Goal: Transaction & Acquisition: Purchase product/service

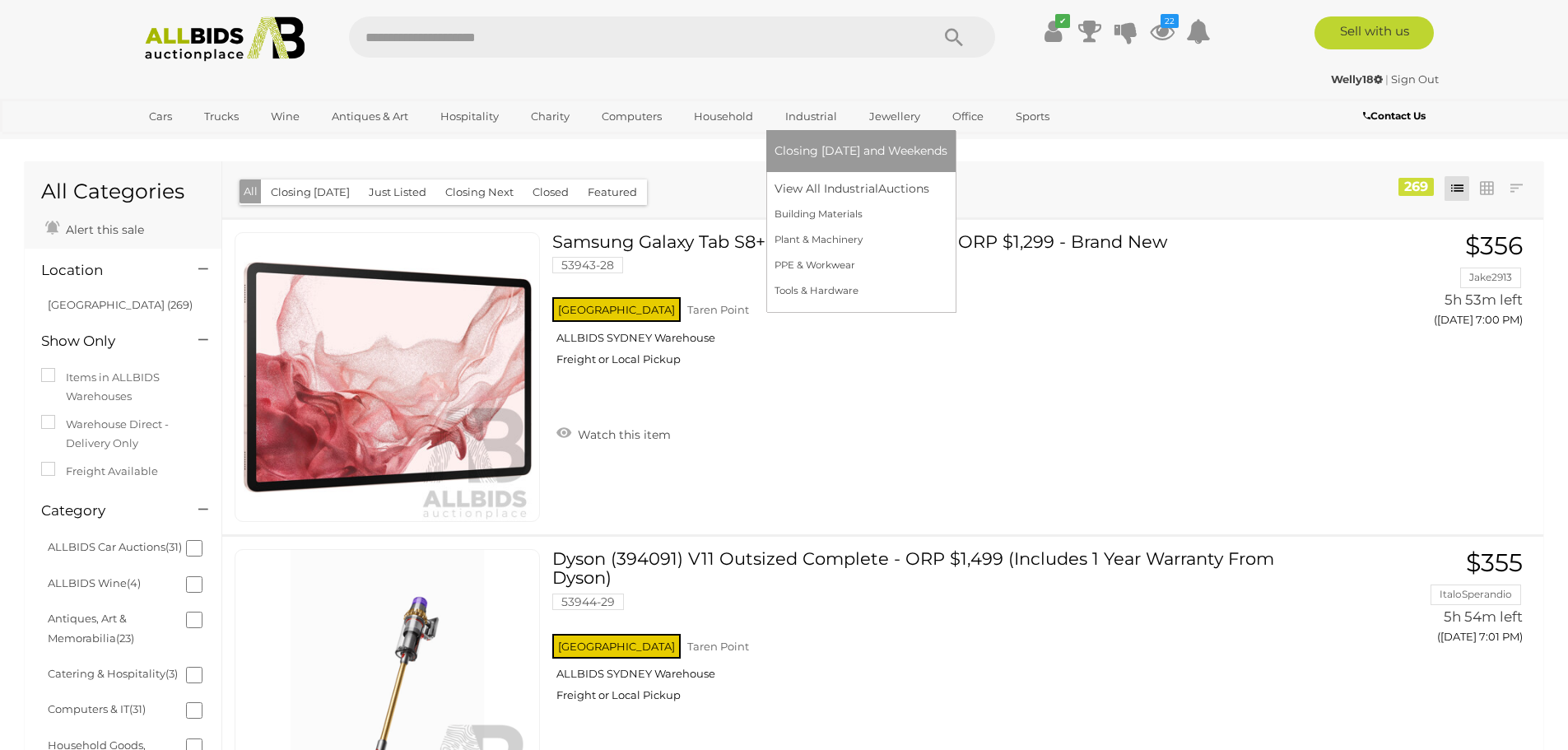
scroll to position [14004, 0]
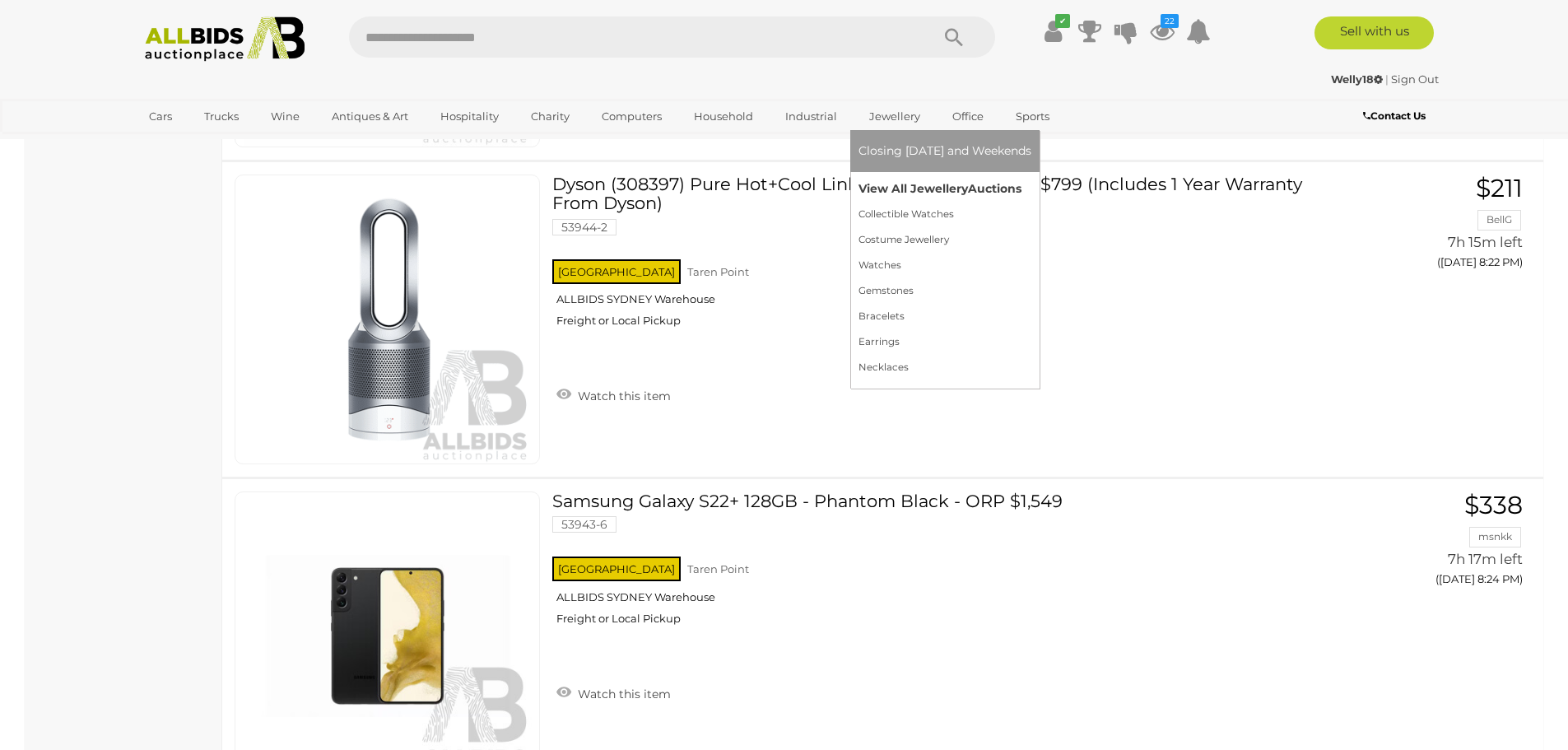
click at [896, 193] on link "View All Jewellery Auctions" at bounding box center [944, 189] width 173 height 26
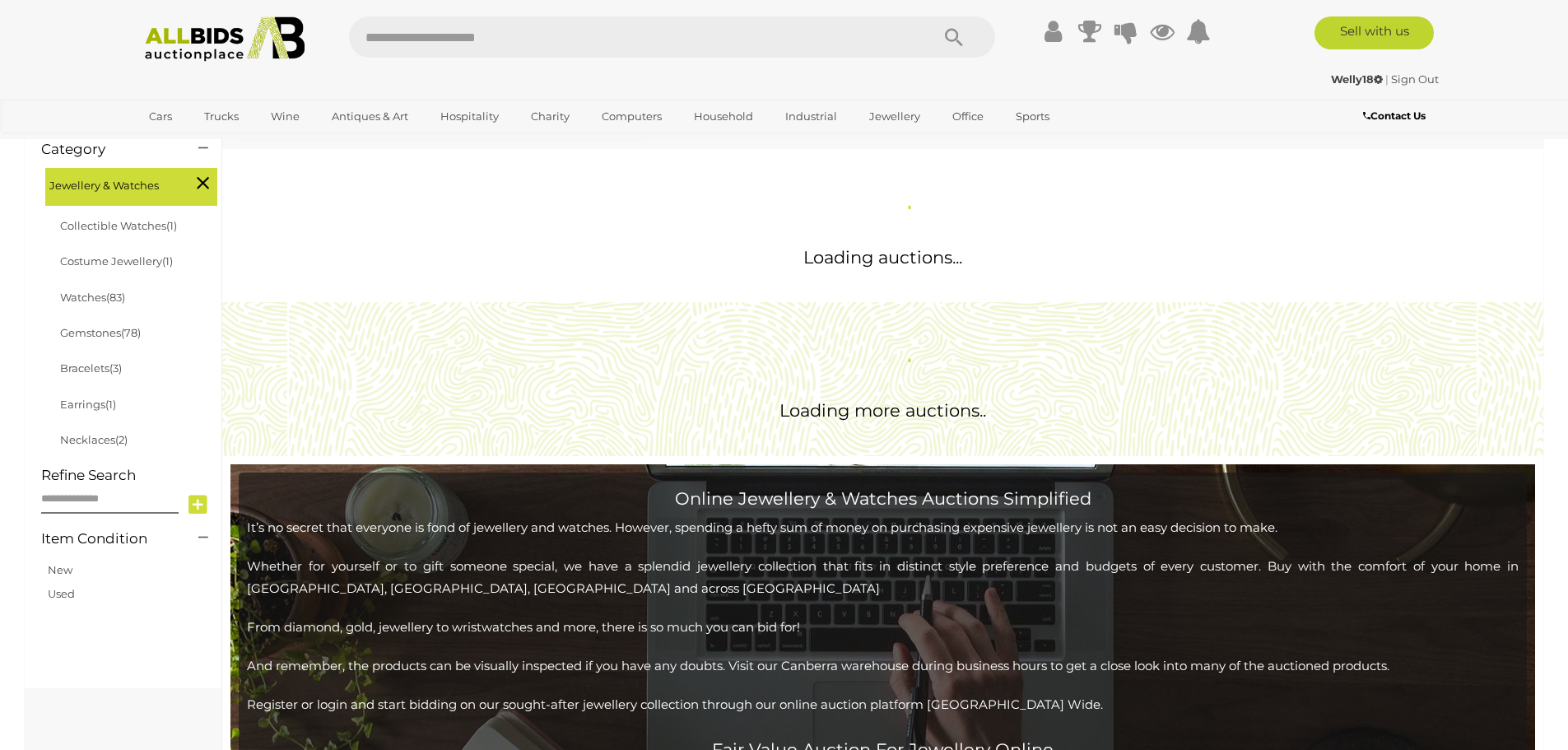
scroll to position [330, 0]
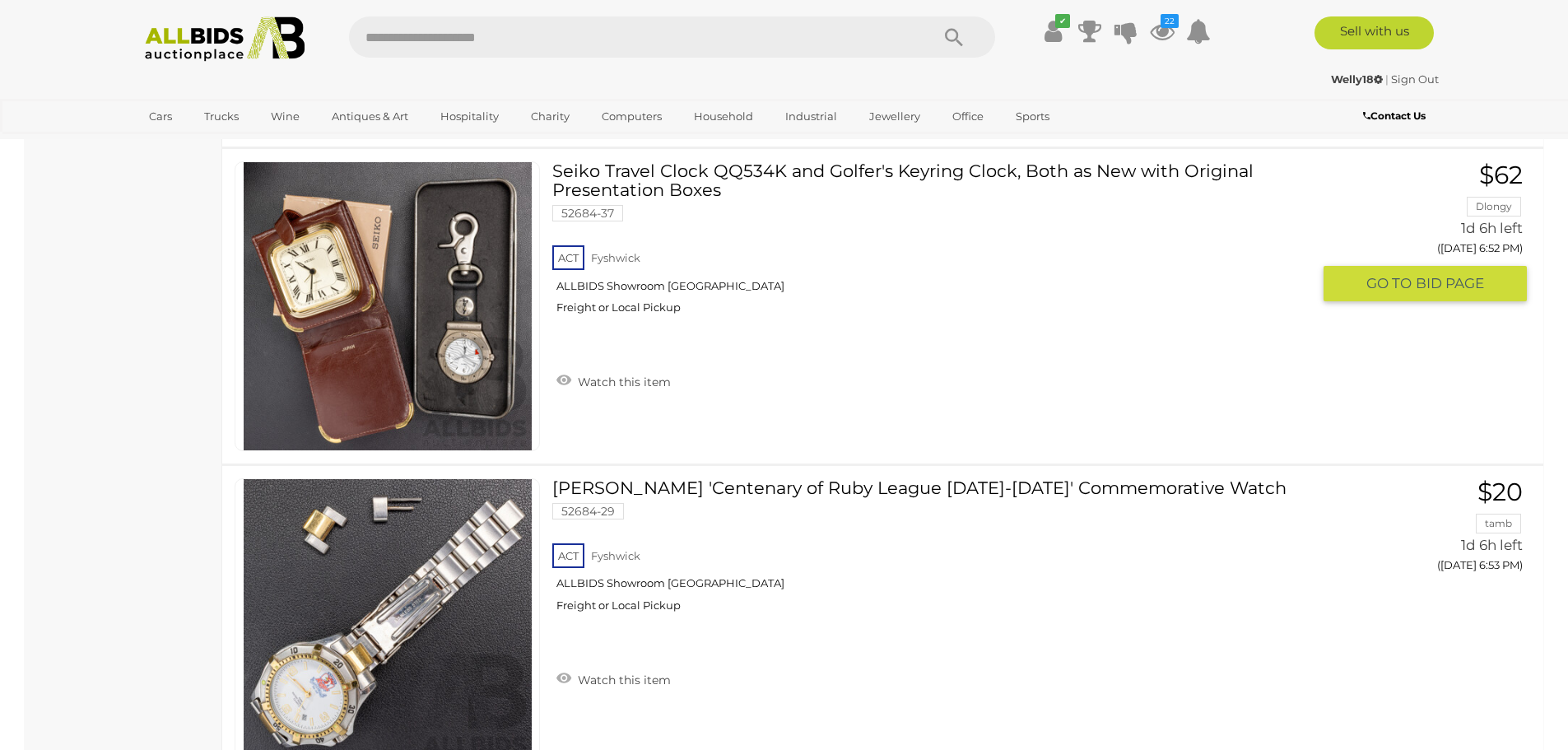
scroll to position [6504, 0]
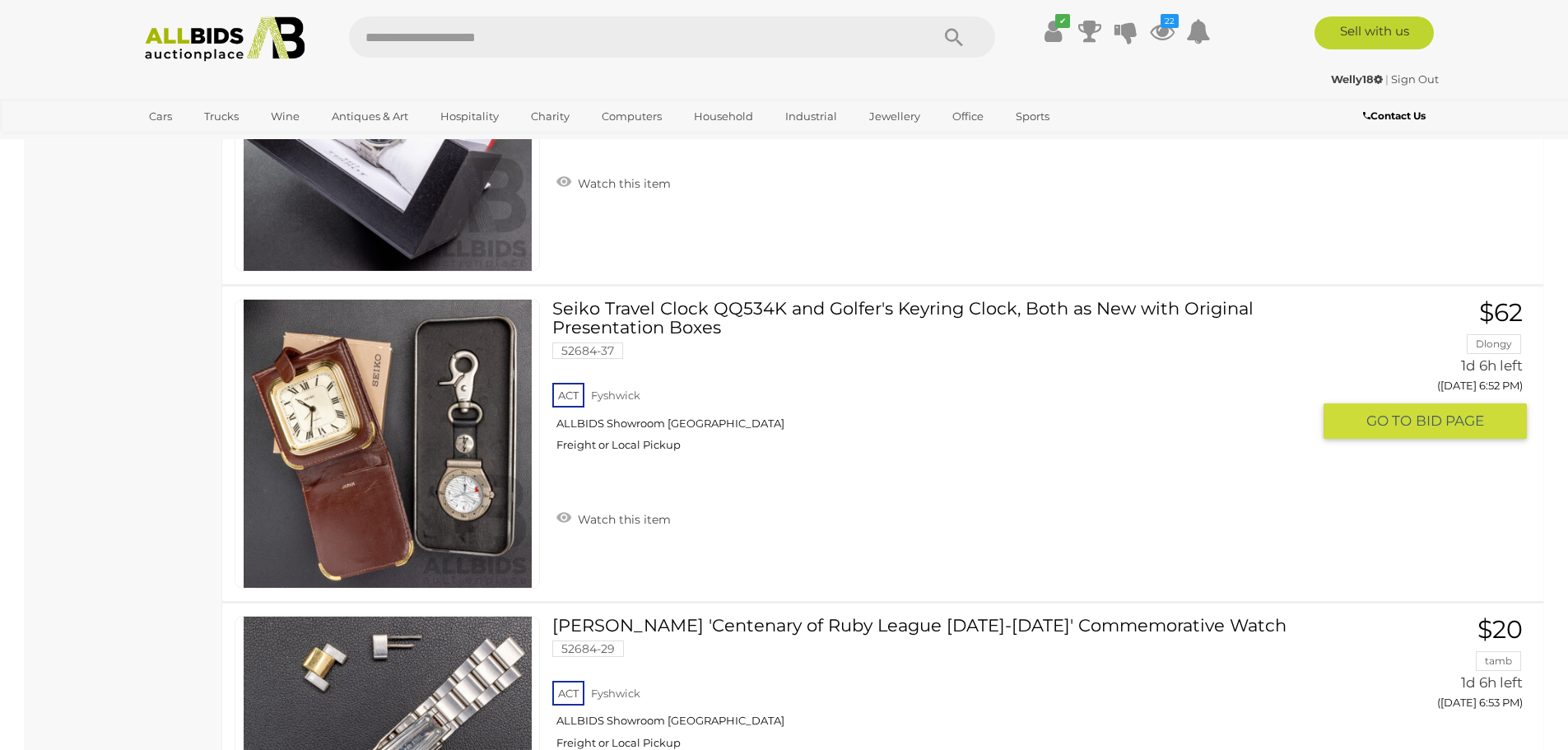
click at [695, 335] on link "Seiko Travel Clock QQ534K and Golfer's Keyring Clock, Both as New with Original…" at bounding box center [937, 382] width 746 height 166
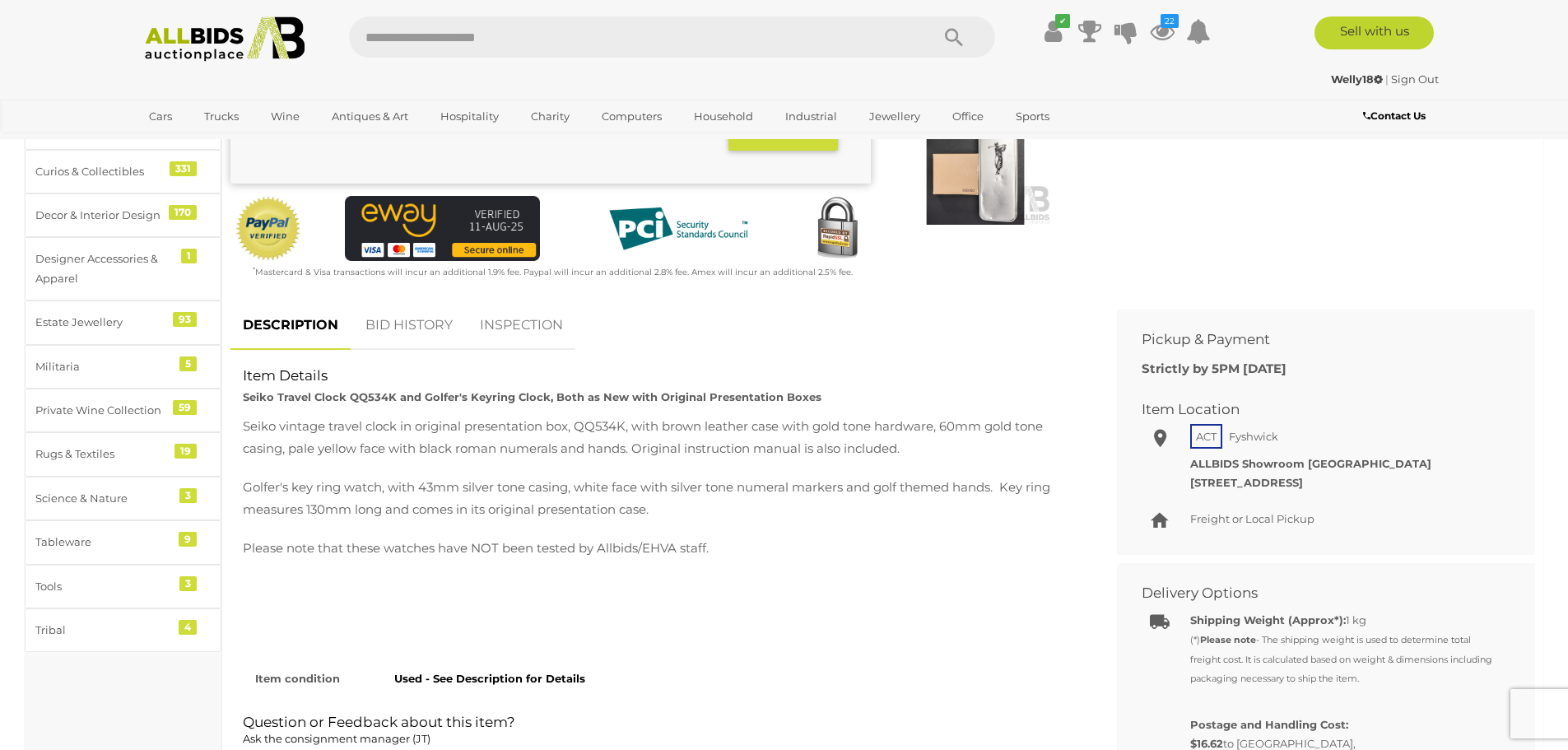
scroll to position [494, 0]
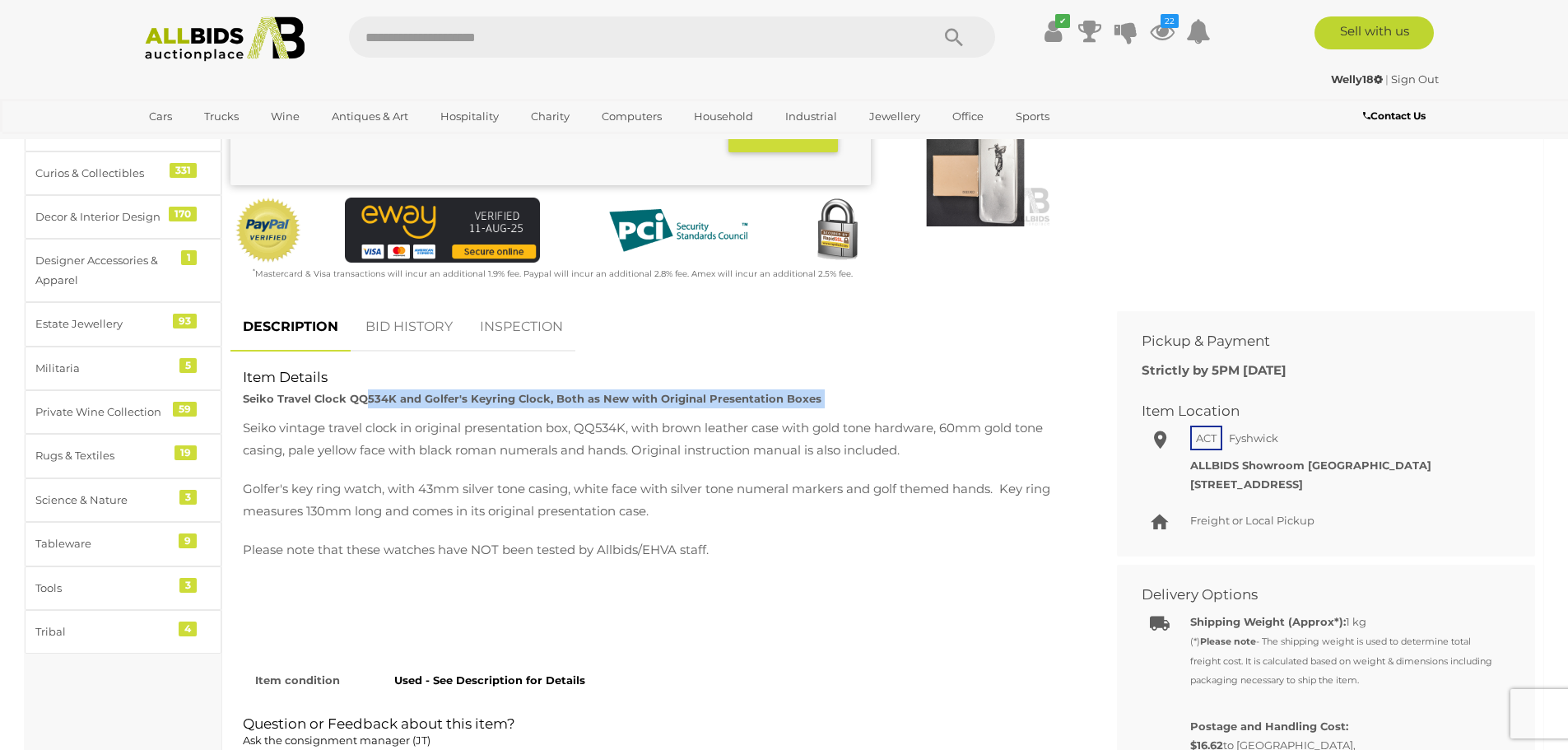
drag, startPoint x: 244, startPoint y: 428, endPoint x: 369, endPoint y: 395, distance: 129.3
click at [363, 368] on div "Item Details Seiko Travel Clock QQ534K and Golfer's Keyring Clock, Both as New …" at bounding box center [661, 368] width 861 height 0
click at [369, 393] on strong "Seiko Travel Clock QQ534K and Golfer's Keyring Clock, Both as New with Original…" at bounding box center [532, 398] width 578 height 13
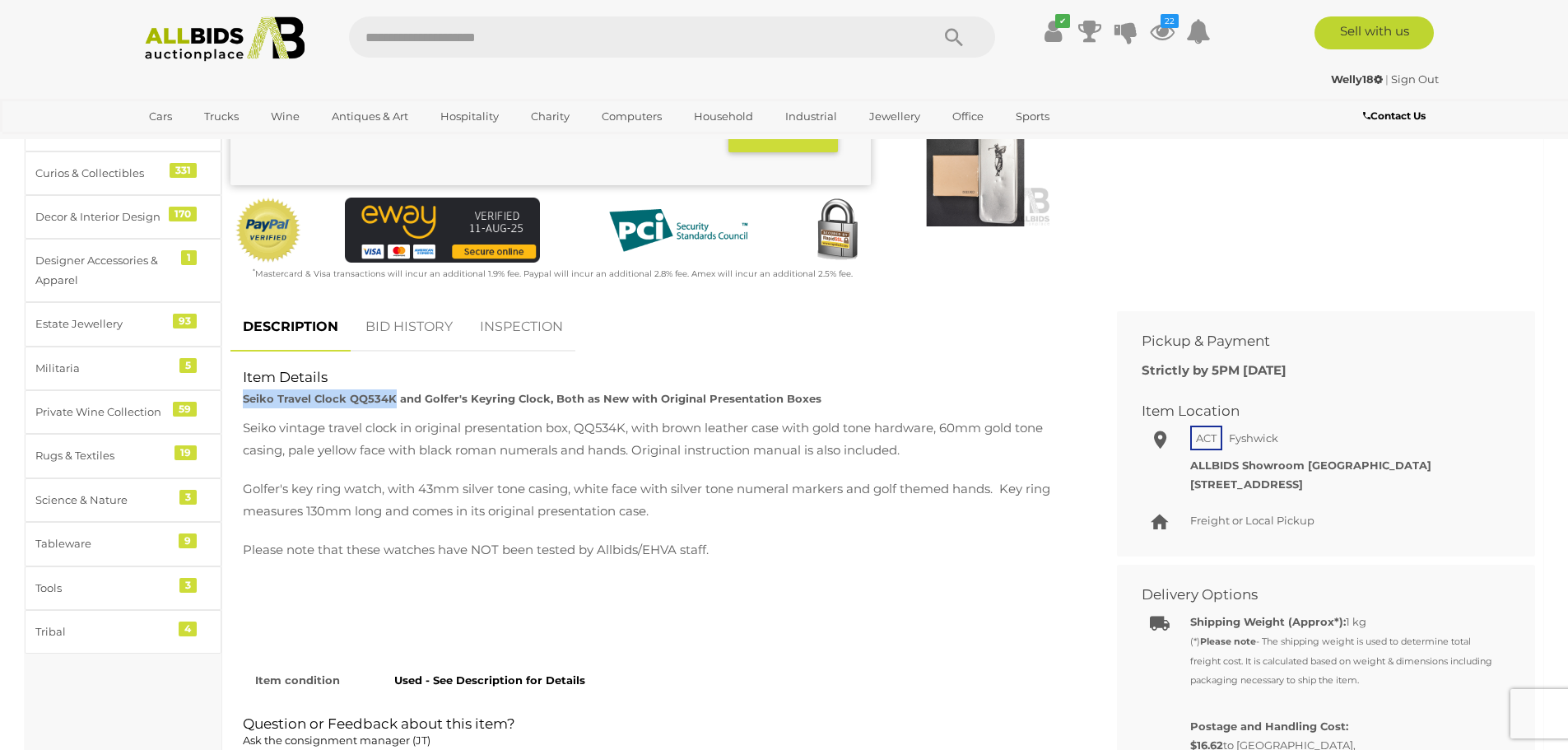
drag, startPoint x: 250, startPoint y: 400, endPoint x: 395, endPoint y: 397, distance: 145.0
click at [395, 397] on div "Item Details Seiko Travel Clock QQ534K and Golfer's Keyring Clock, Both as New …" at bounding box center [661, 388] width 861 height 40
copy strong "Seiko Travel Clock QQ534K"
